Goal: Complete application form

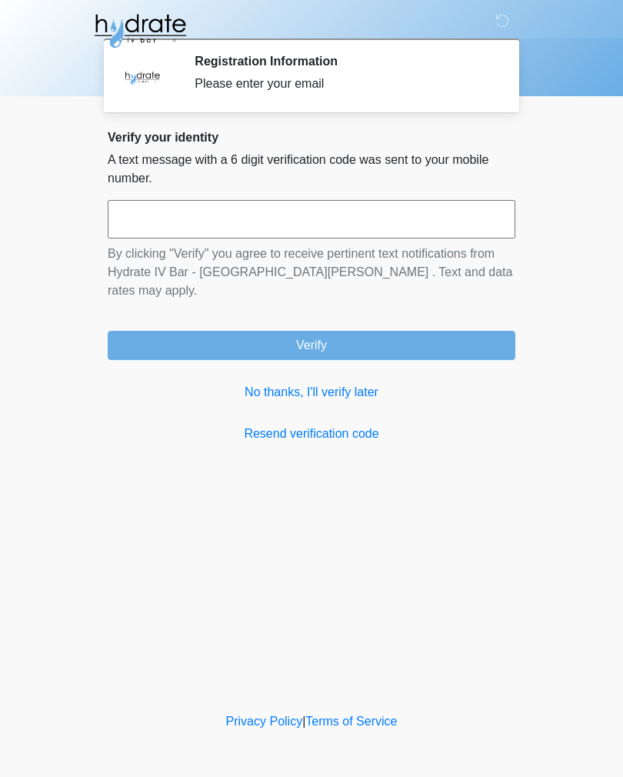
click at [479, 225] on input "text" at bounding box center [312, 219] width 408 height 38
type input "******"
click at [461, 331] on button "Verify" at bounding box center [312, 345] width 408 height 29
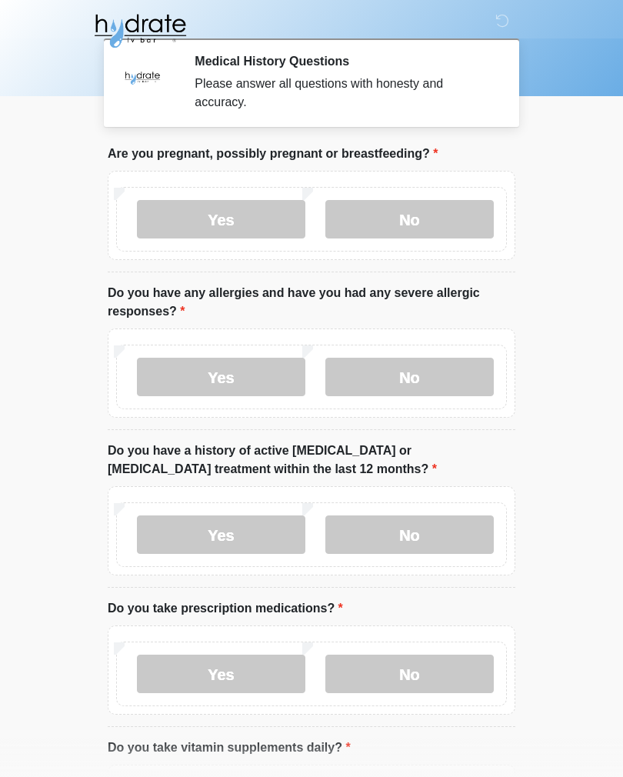
click at [447, 223] on label "No" at bounding box center [410, 219] width 169 height 38
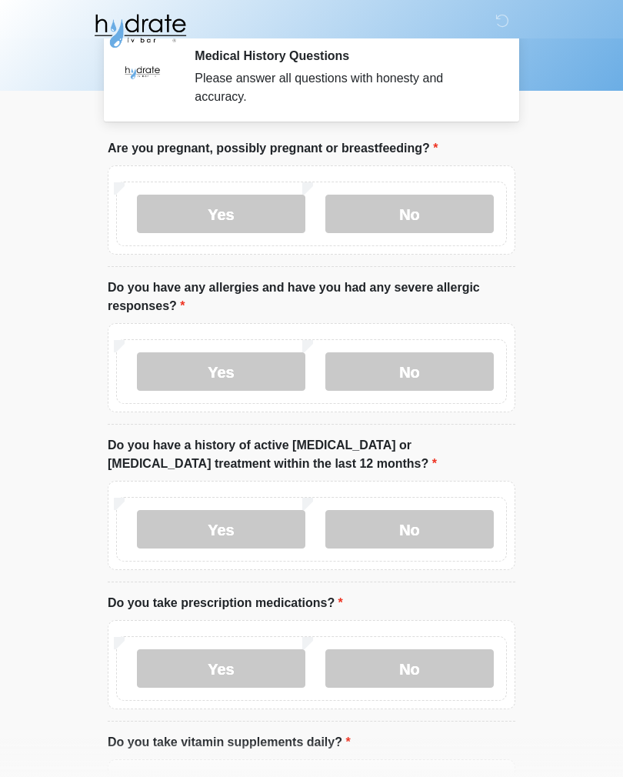
click at [453, 379] on label "No" at bounding box center [410, 371] width 169 height 38
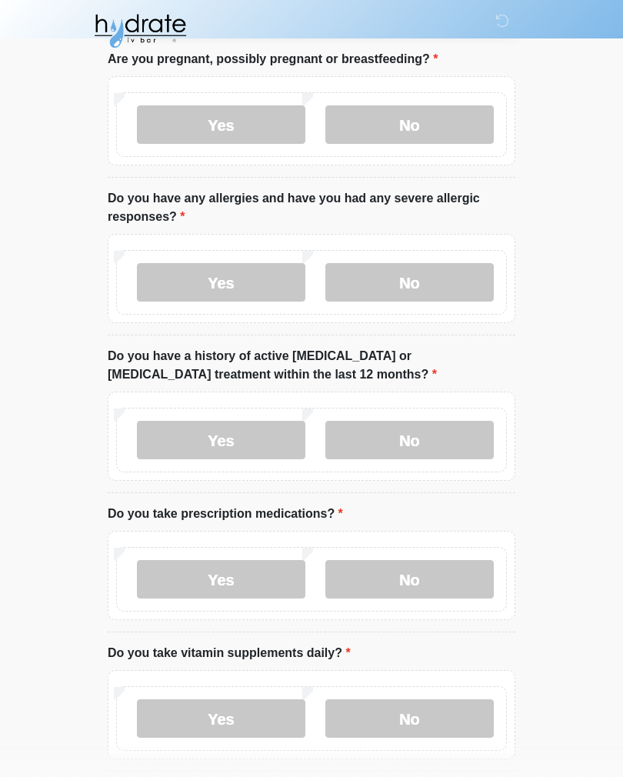
scroll to position [157, 0]
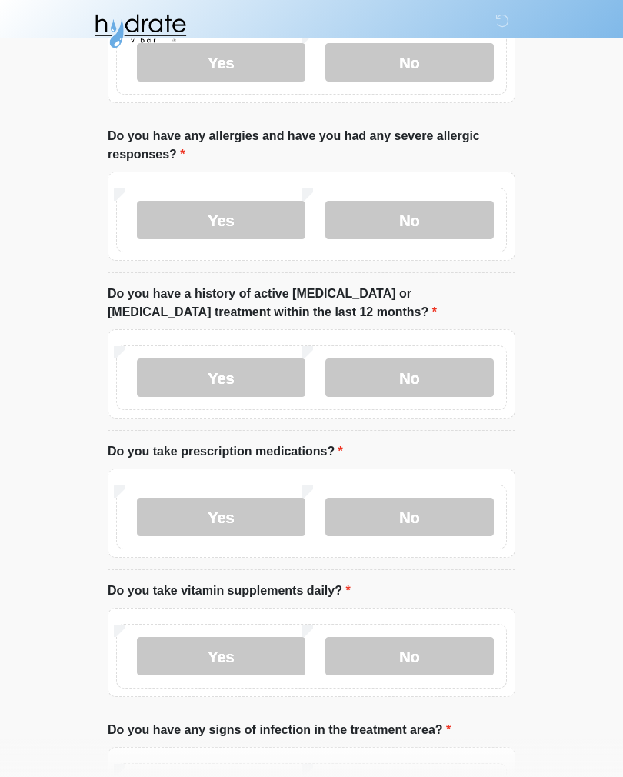
click at [453, 371] on label "No" at bounding box center [410, 378] width 169 height 38
click at [455, 525] on label "No" at bounding box center [410, 517] width 169 height 38
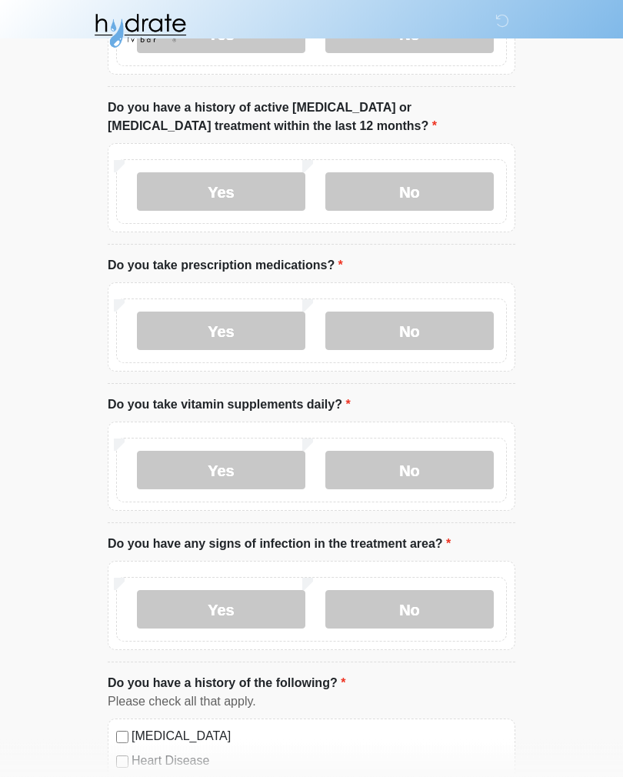
scroll to position [356, 0]
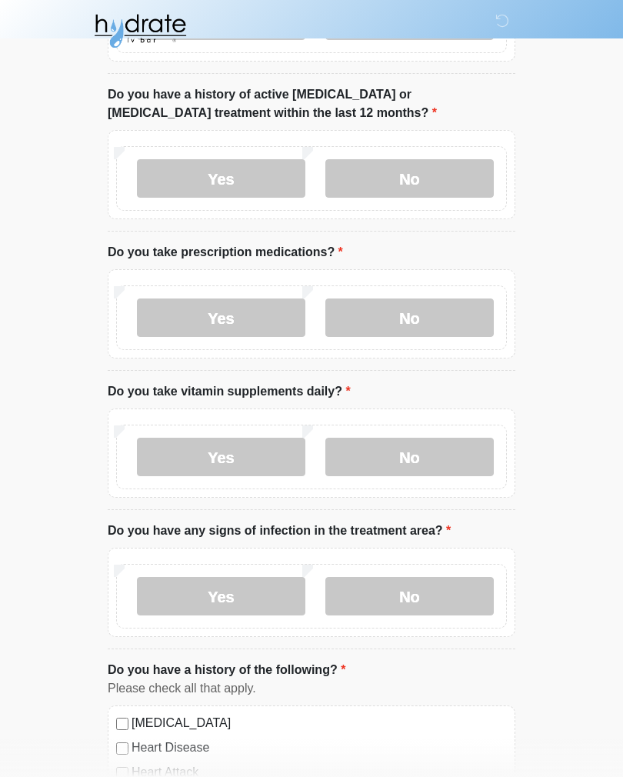
click at [457, 459] on label "No" at bounding box center [410, 457] width 169 height 38
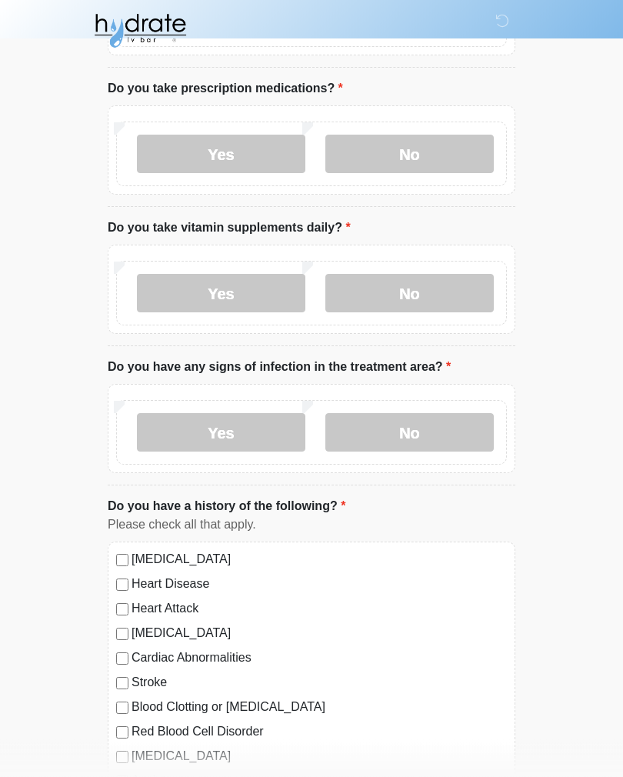
scroll to position [519, 0]
click at [459, 433] on label "No" at bounding box center [410, 434] width 169 height 38
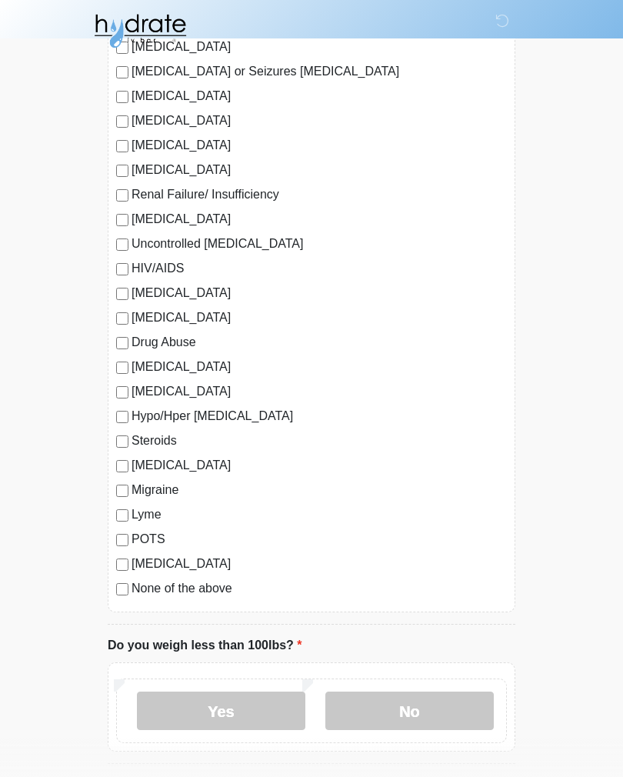
scroll to position [1282, 0]
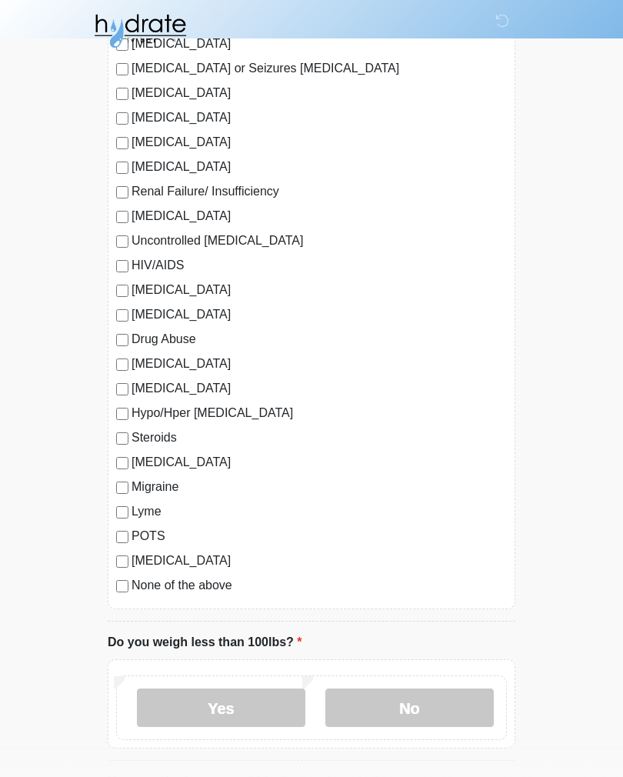
click at [202, 583] on label "None of the above" at bounding box center [320, 585] width 376 height 18
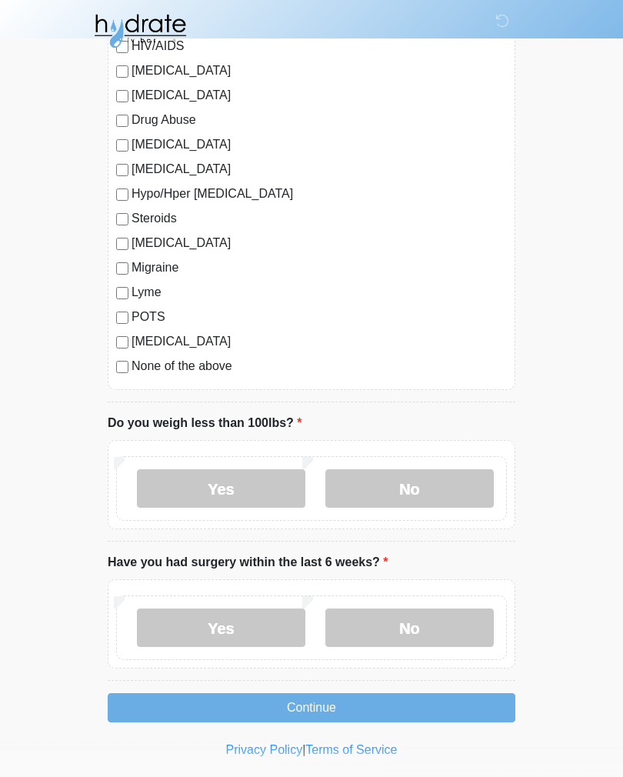
scroll to position [1503, 0]
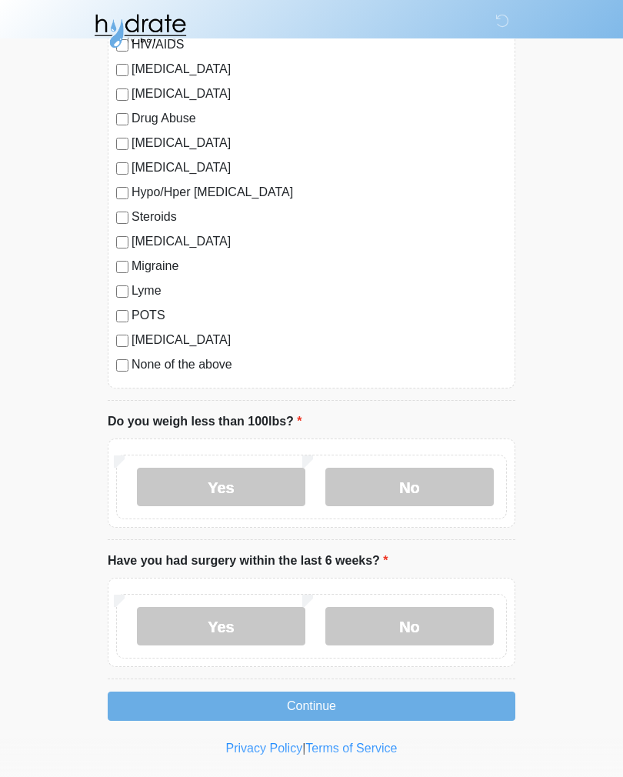
click at [447, 493] on label "No" at bounding box center [410, 487] width 169 height 38
click at [446, 621] on label "No" at bounding box center [410, 626] width 169 height 38
click at [413, 708] on button "Continue" at bounding box center [312, 706] width 408 height 29
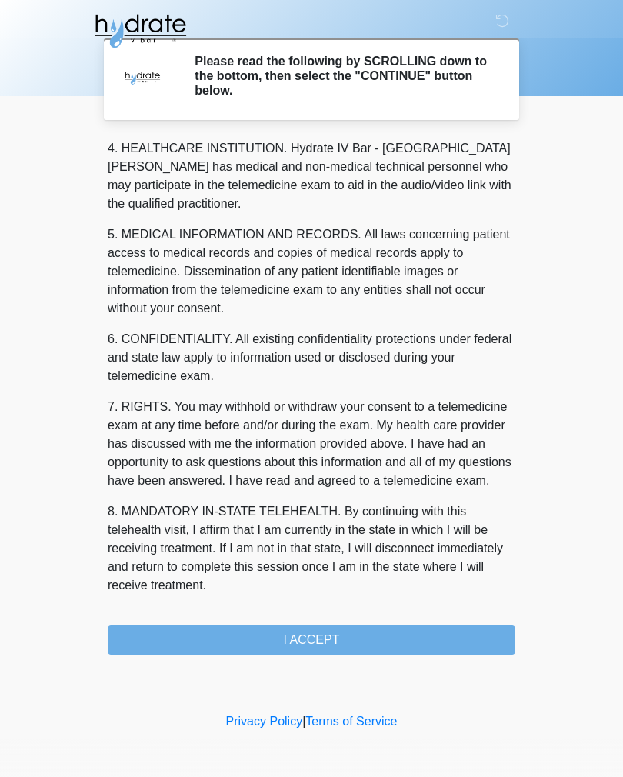
scroll to position [442, 0]
click at [387, 643] on button "I ACCEPT" at bounding box center [312, 640] width 408 height 29
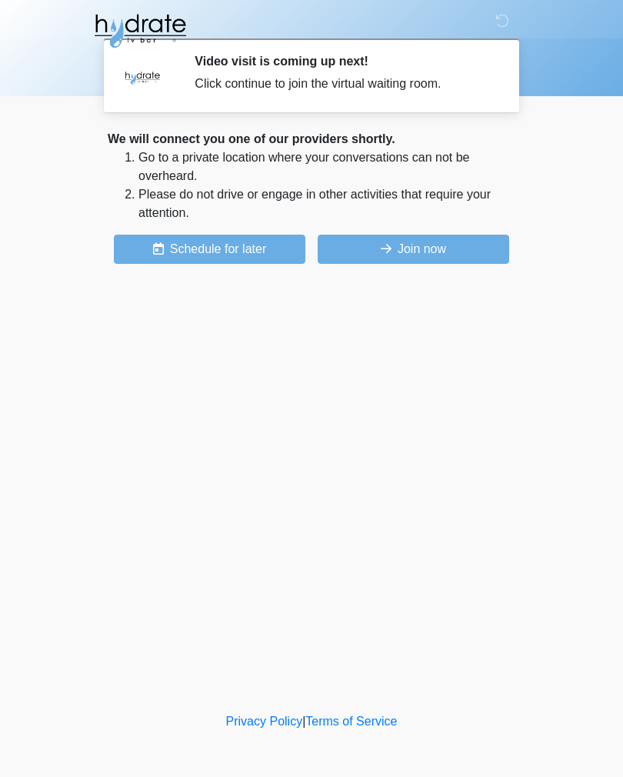
click at [443, 252] on button "Join now" at bounding box center [414, 249] width 192 height 29
